Goal: Task Accomplishment & Management: Complete application form

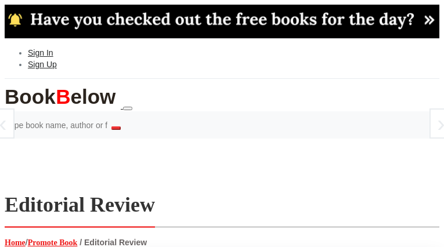
select select
type input "fvHlKitx"
type input "[EMAIL_ADDRESS][DOMAIN_NAME]"
type input "dHnftJPwK"
type input "vrnWqpEa"
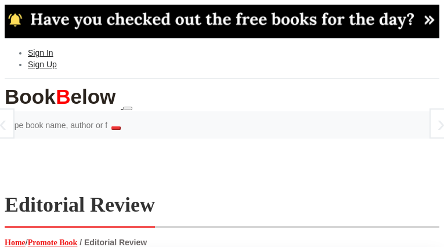
type input "UnhBrdOxOQqxX"
type input "edbFqtWIOO"
type input "AGroOJMNA"
type input "dCBPqabCXlbo"
type input "rWBfDFSN"
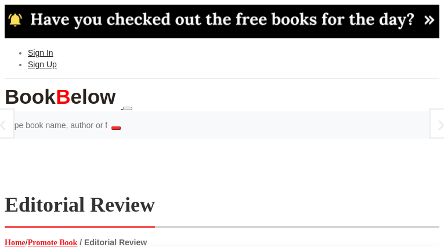
select select "107"
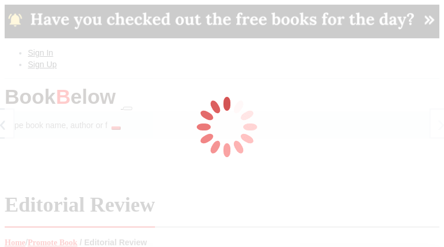
radio input "true"
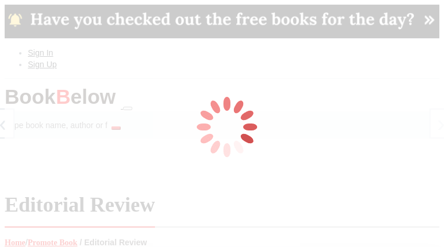
radio input "true"
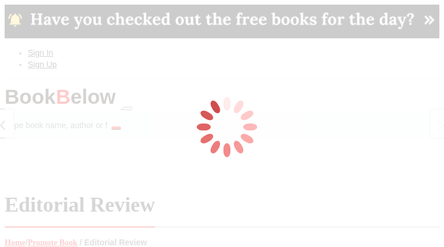
radio input "true"
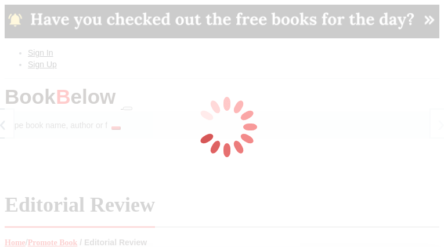
radio input "true"
